Goal: Find specific page/section: Find specific page/section

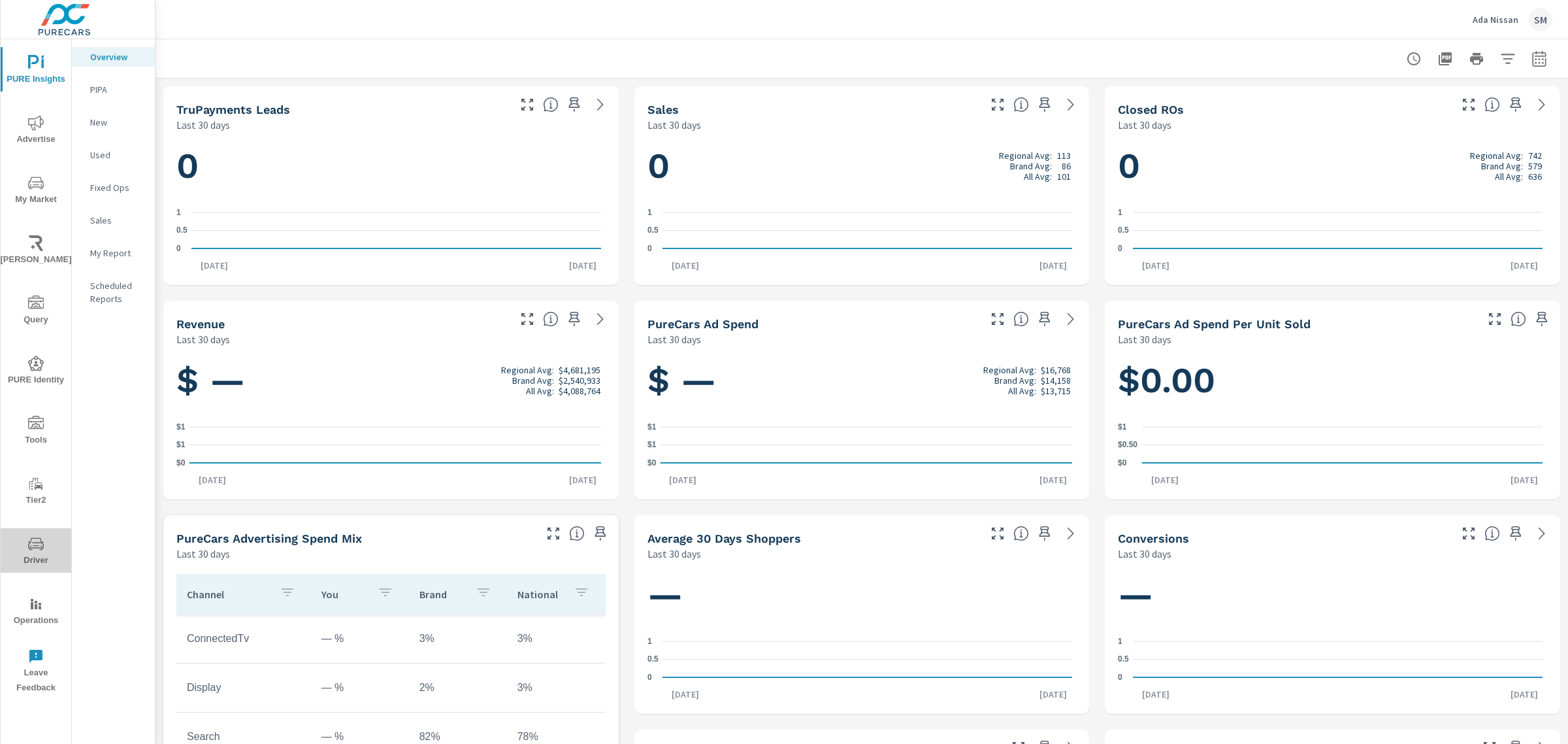
click at [37, 541] on icon "nav menu" at bounding box center [36, 544] width 16 height 16
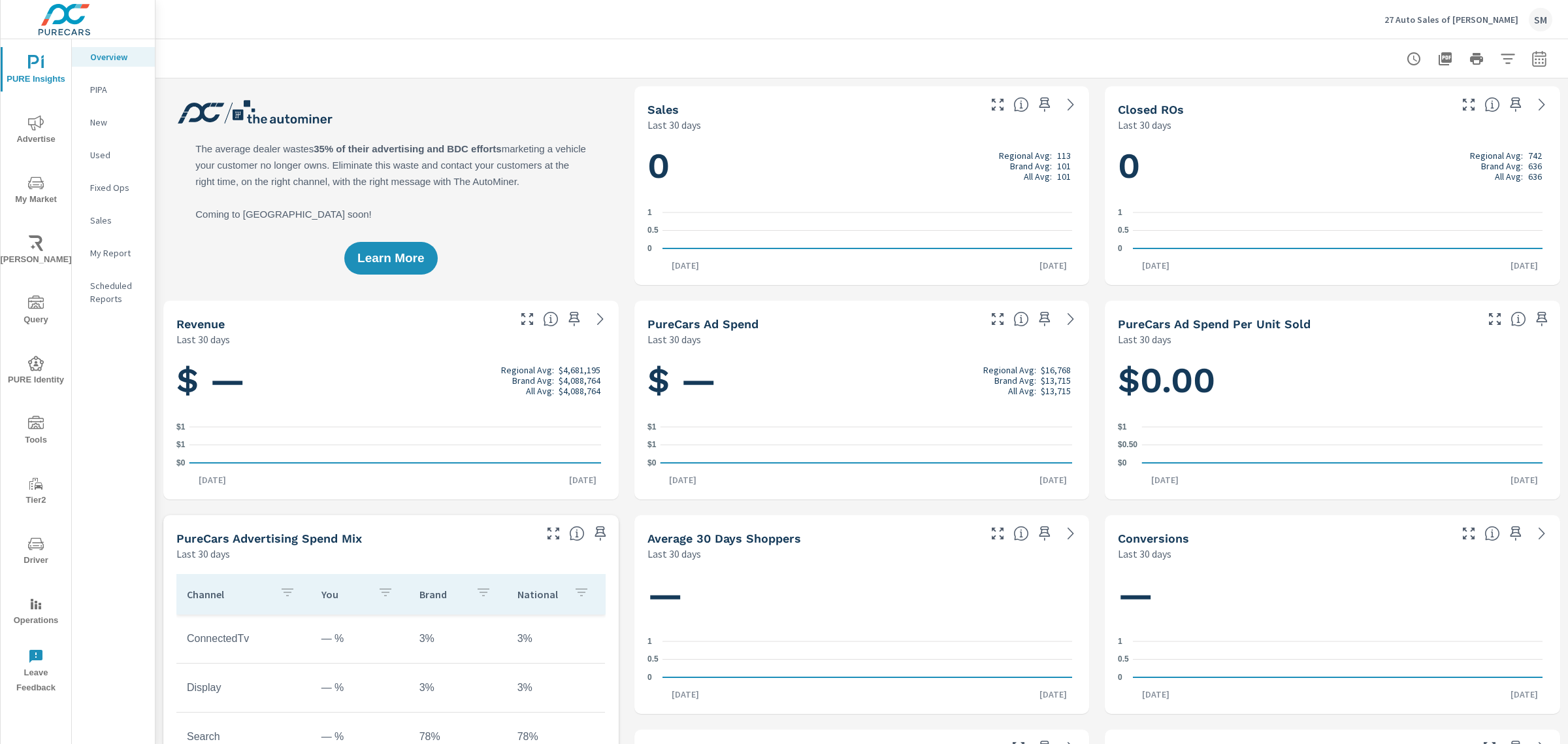
click at [34, 548] on icon "nav menu" at bounding box center [36, 544] width 16 height 16
